Goal: Task Accomplishment & Management: Use online tool/utility

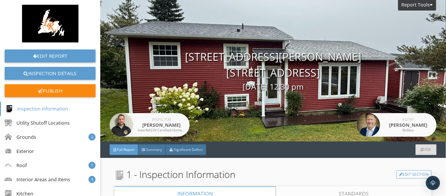
click at [242, 169] on div "1 - Inspection Information Edit Section" at bounding box center [273, 174] width 317 height 14
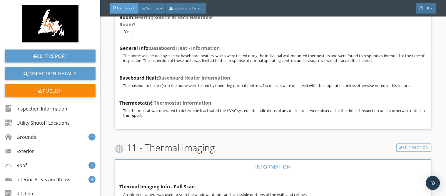
scroll to position [5243, 0]
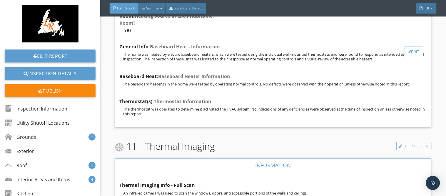
click at [411, 57] on div "Edit" at bounding box center [414, 51] width 19 height 11
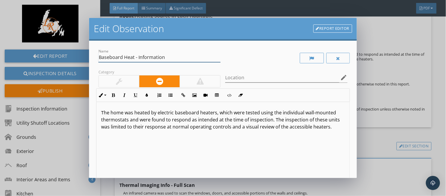
click at [181, 55] on input "Baseboard Heat - Information" at bounding box center [160, 57] width 122 height 10
type input "Baseboard Heat"
click at [354, 89] on div "Name Baseboard Heat Category Location edit Inline Style XLarge Large Normal Sma…" at bounding box center [223, 109] width 268 height 137
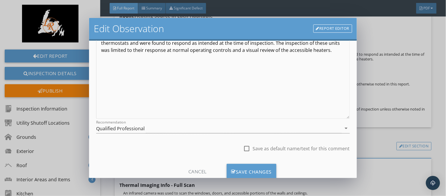
scroll to position [78, 0]
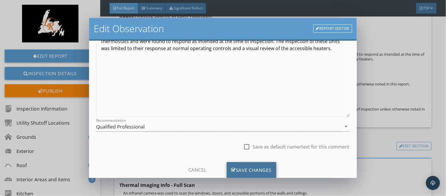
click at [260, 169] on div "Save Changes" at bounding box center [252, 170] width 50 height 16
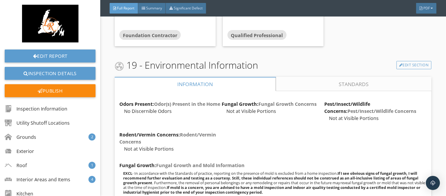
scroll to position [9528, 0]
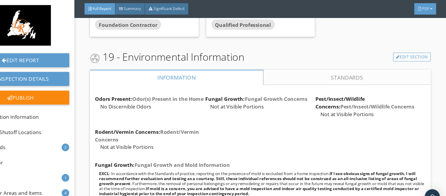
click at [427, 9] on span "PDF" at bounding box center [427, 8] width 6 height 5
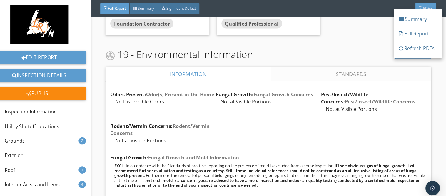
scroll to position [0, 0]
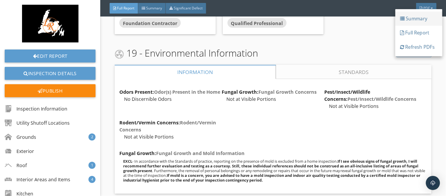
click at [421, 16] on div "Summary" at bounding box center [419, 18] width 38 height 7
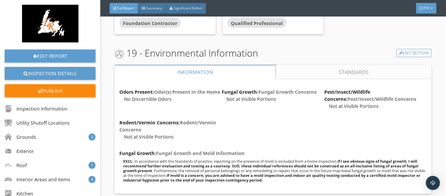
click at [430, 9] on span "PDF" at bounding box center [427, 8] width 6 height 5
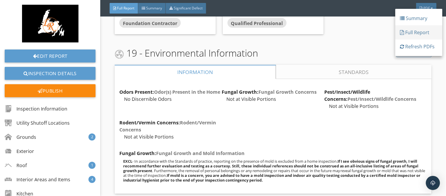
click at [404, 34] on div at bounding box center [402, 32] width 4 height 5
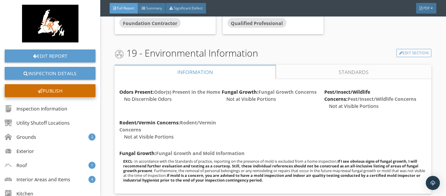
click at [76, 90] on div "Publish" at bounding box center [50, 90] width 91 height 13
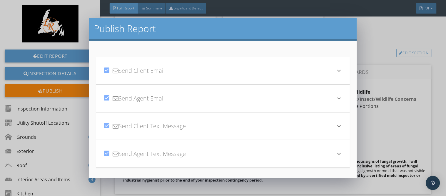
click at [352, 138] on div "check_box Send Client Email keyboard_arrow_down Subject Your Home Inspection Re…" at bounding box center [223, 109] width 268 height 137
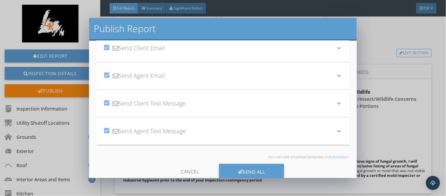
scroll to position [36, 0]
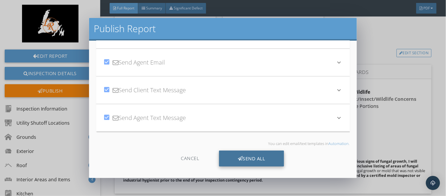
click at [268, 157] on div "Send All" at bounding box center [251, 158] width 65 height 16
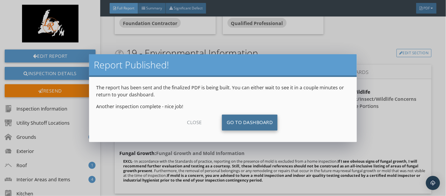
click at [246, 121] on link "Go To Dashboard" at bounding box center [250, 122] width 56 height 16
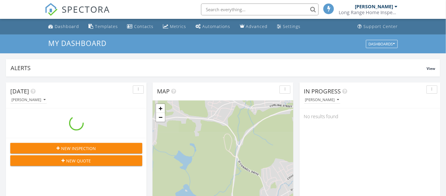
scroll to position [536, 447]
